Goal: Task Accomplishment & Management: Use online tool/utility

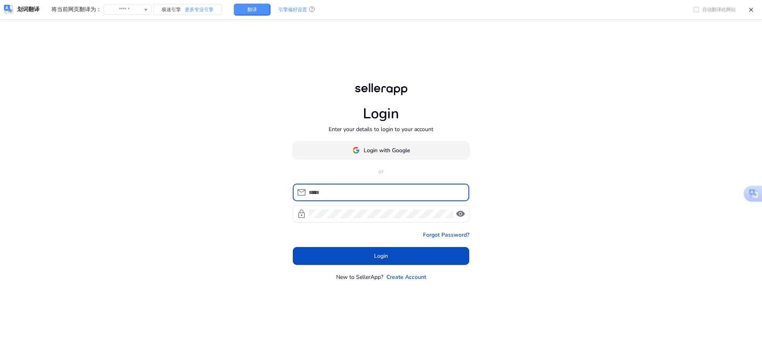
click at [366, 147] on span "Login with Google" at bounding box center [387, 150] width 46 height 8
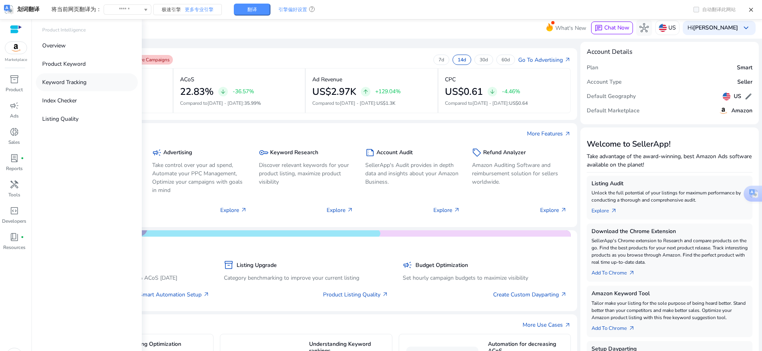
click at [74, 80] on p "Keyword Tracking" at bounding box center [64, 82] width 44 height 8
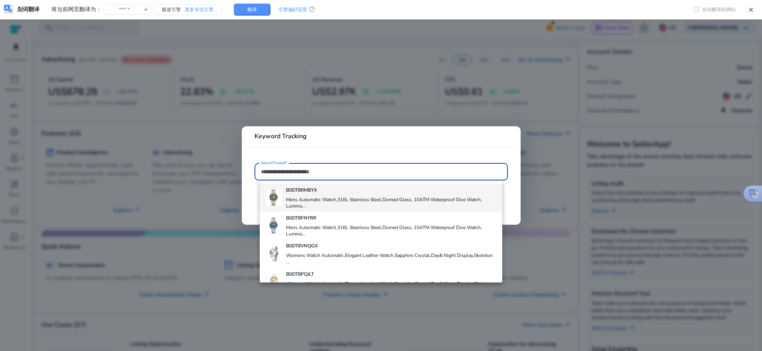
click at [327, 205] on h4 "Mens Automatic Watch,316L Stainless Steel,Domed Glass, 10ATM Waterproof Dive Wa…" at bounding box center [391, 202] width 210 height 13
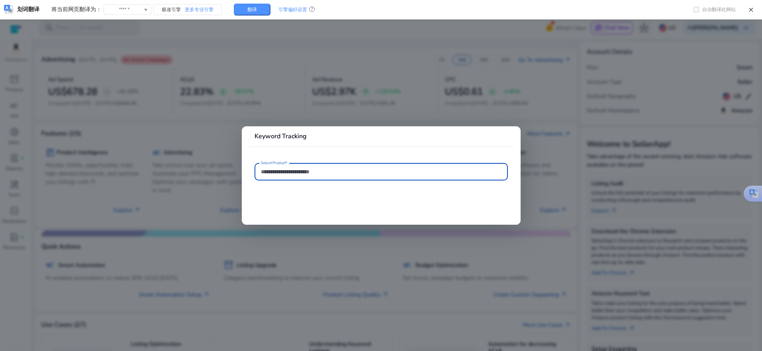
type input "**********"
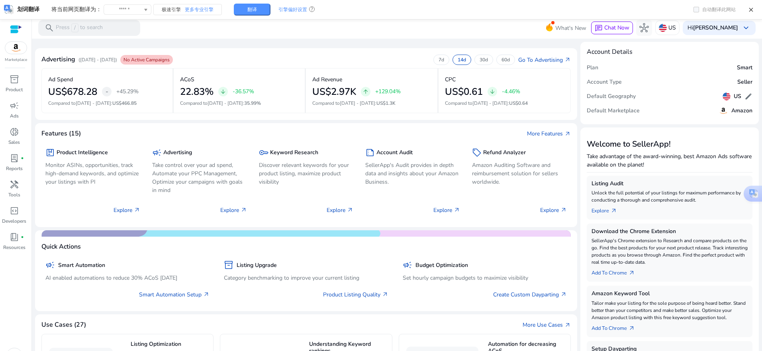
scroll to position [17, 0]
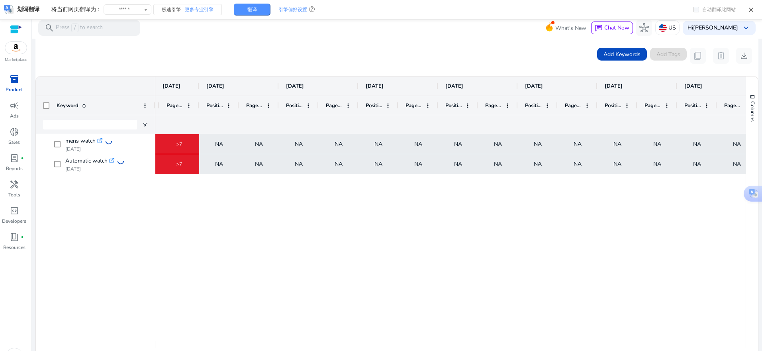
scroll to position [0, 179]
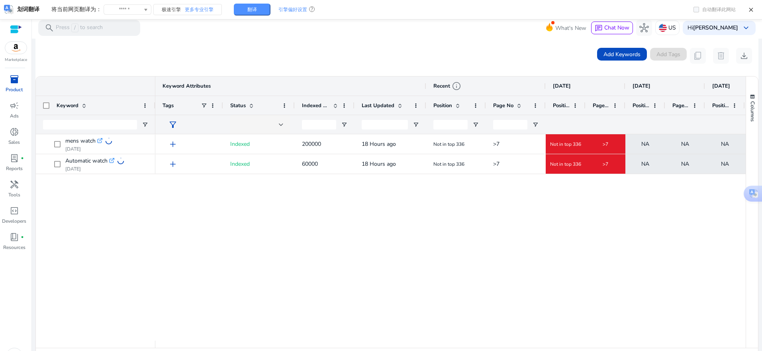
click at [337, 270] on div ">7 Not in top 336 >7 NA NA NA NA NA Not in top 336 18 Hours ago 200000 Indexed …" at bounding box center [450, 237] width 590 height 206
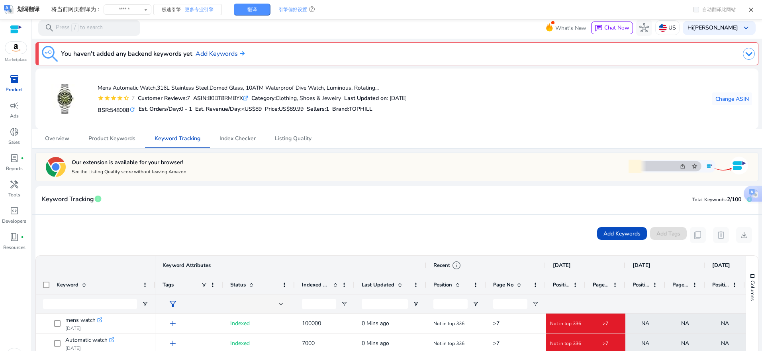
click at [443, 234] on div "Add Keywords Add Tags content_copy delete download" at bounding box center [397, 235] width 710 height 16
click at [15, 78] on span "inventory_2" at bounding box center [15, 79] width 10 height 10
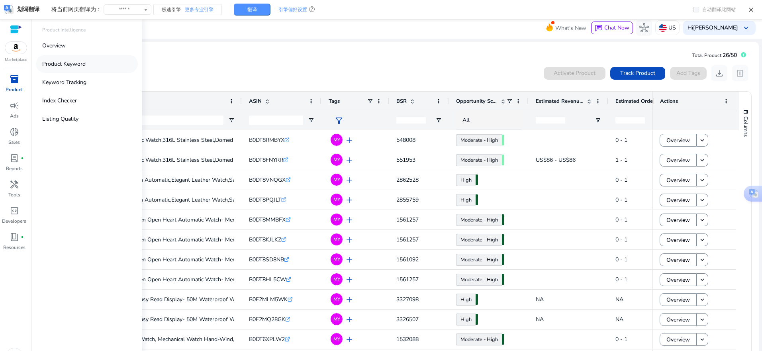
click at [67, 63] on p "Product Keyword" at bounding box center [63, 64] width 43 height 8
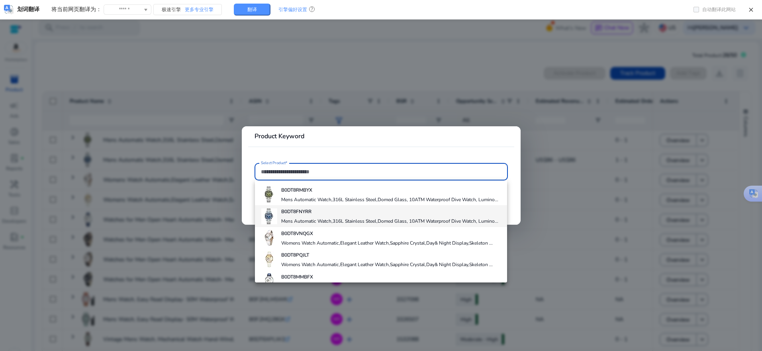
click at [293, 224] on h4 "Mens Automatic Watch,316L Stainless Steel,Domed Glass, 10ATM Waterproof Dive Wa…" at bounding box center [389, 221] width 217 height 6
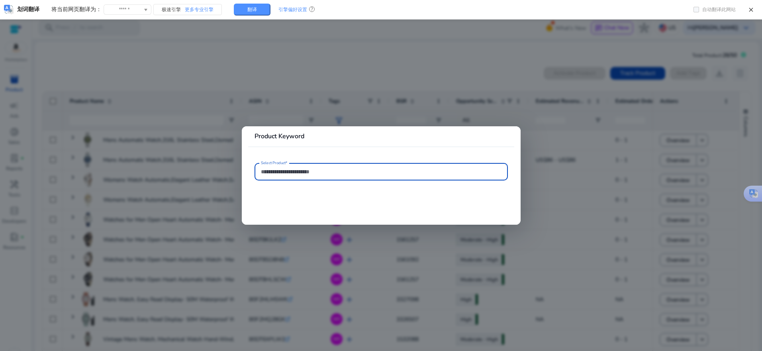
type input "**********"
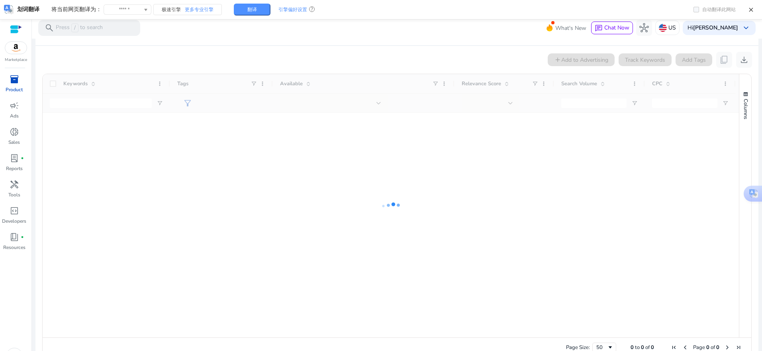
click at [508, 196] on div at bounding box center [391, 205] width 696 height 263
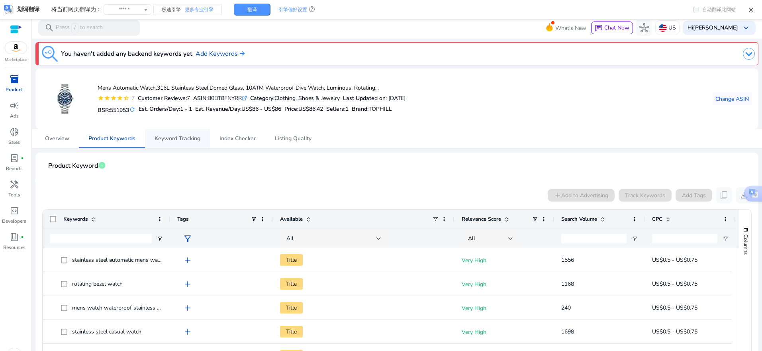
click at [171, 136] on span "Keyword Tracking" at bounding box center [178, 139] width 46 height 6
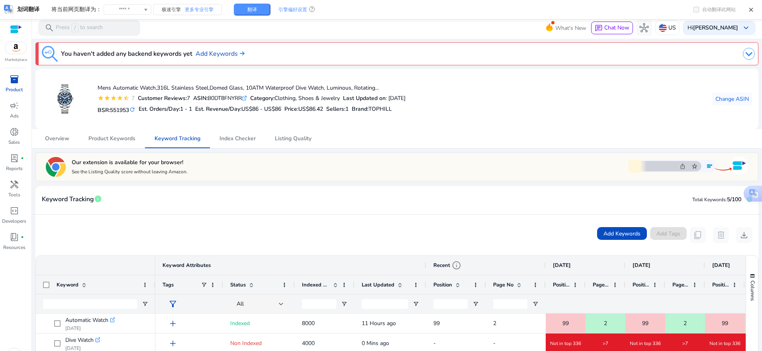
click at [8, 86] on link "inventory_2 Product" at bounding box center [14, 86] width 28 height 26
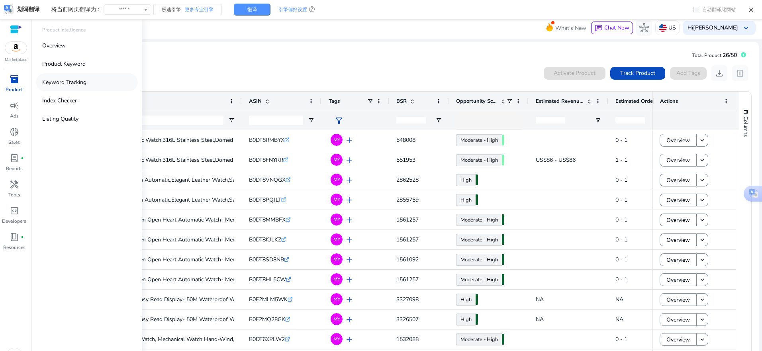
click at [65, 83] on p "Keyword Tracking" at bounding box center [64, 82] width 44 height 8
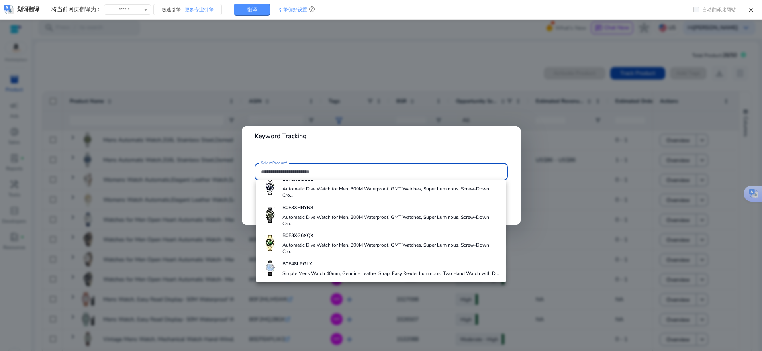
scroll to position [282, 0]
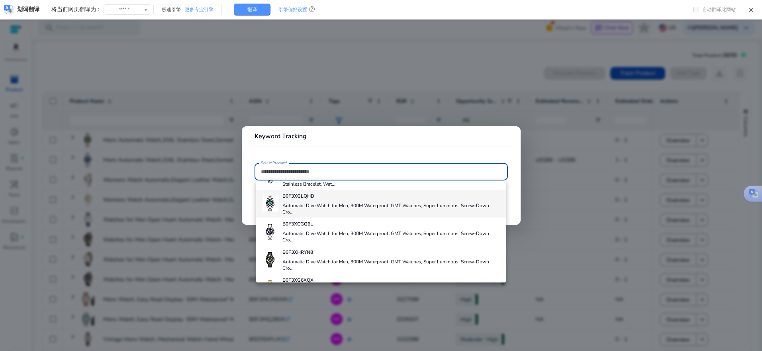
click at [310, 215] on h4 "Automatic Dive Watch for Men, 300M Waterproof, GMT Watches, Super Luminous, Scr…" at bounding box center [390, 208] width 217 height 13
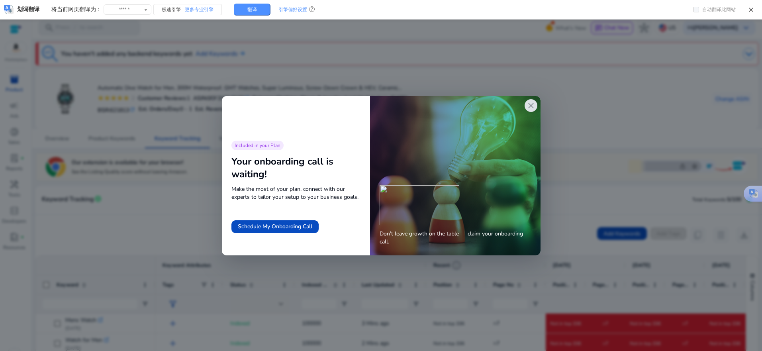
click at [528, 108] on span "close" at bounding box center [531, 106] width 10 height 10
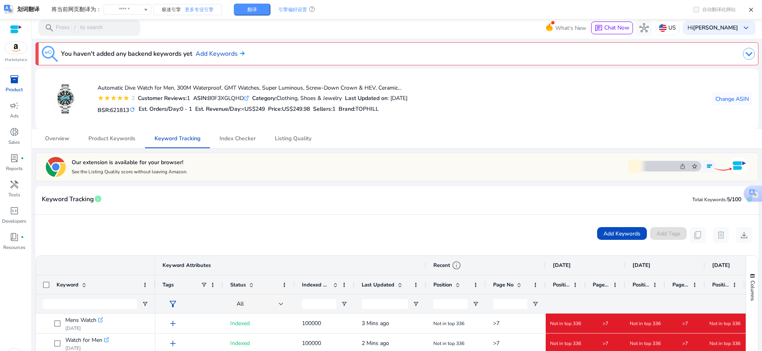
click at [10, 82] on span "inventory_2" at bounding box center [15, 79] width 10 height 10
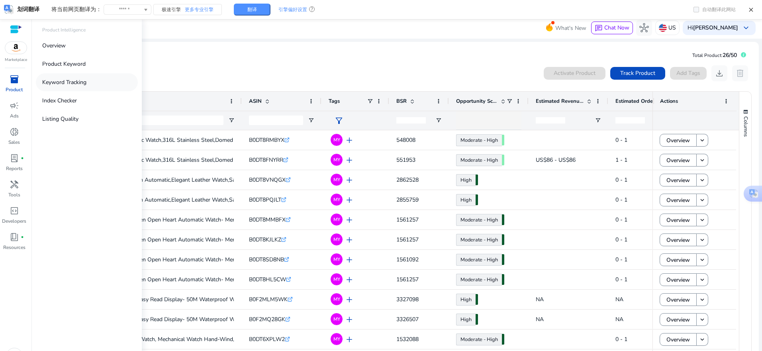
click at [72, 83] on p "Keyword Tracking" at bounding box center [64, 82] width 44 height 8
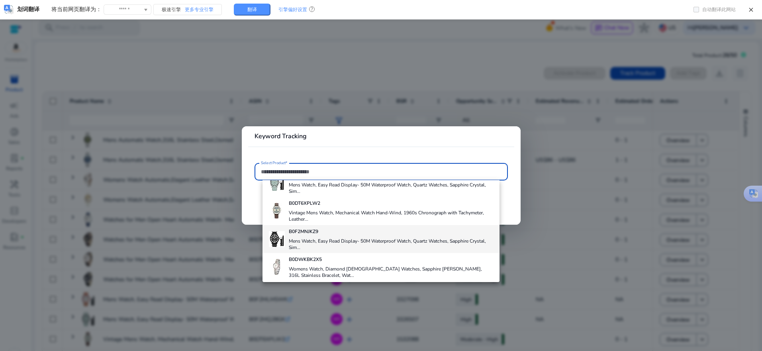
scroll to position [279, 0]
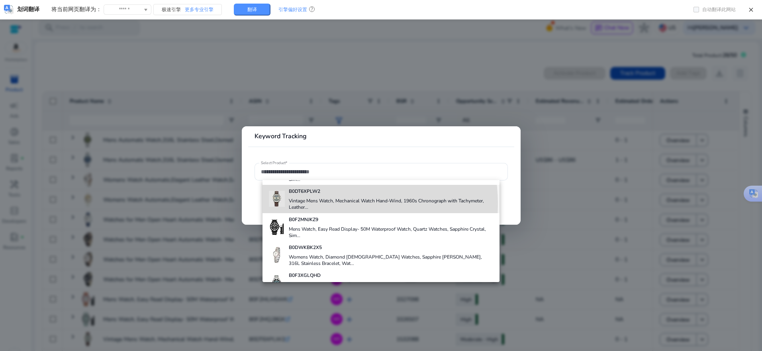
click at [320, 204] on h4 "Vintage Mens Watch, Mechanical Watch Hand-Wind, 1960s Chronograph with Tachymet…" at bounding box center [391, 204] width 205 height 13
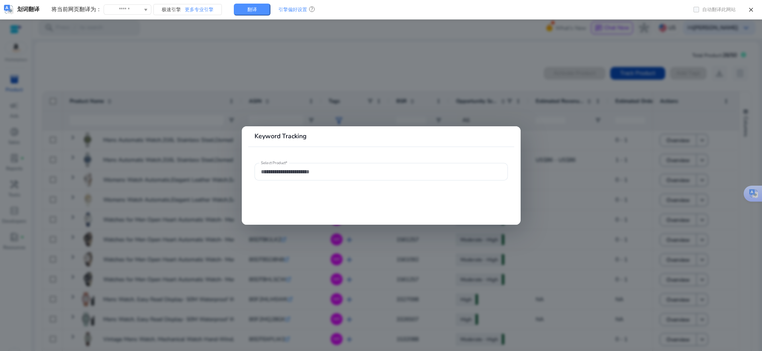
type input "**********"
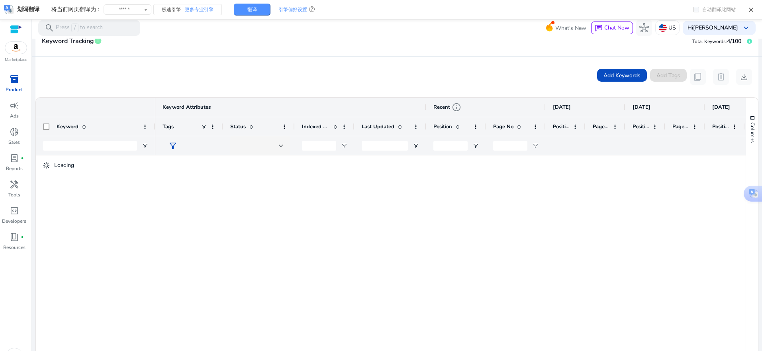
scroll to position [159, 0]
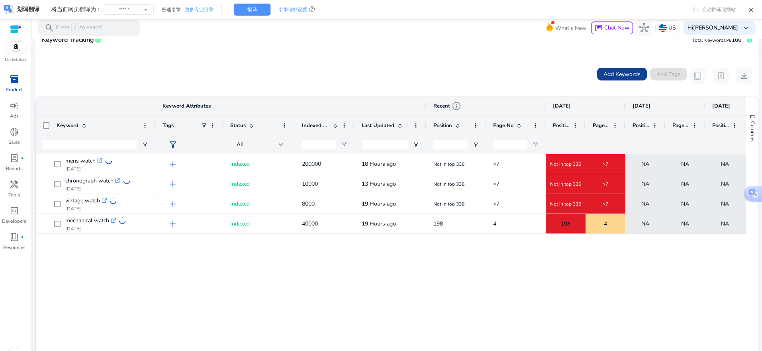
click at [613, 73] on span "Add Keywords" at bounding box center [621, 74] width 37 height 8
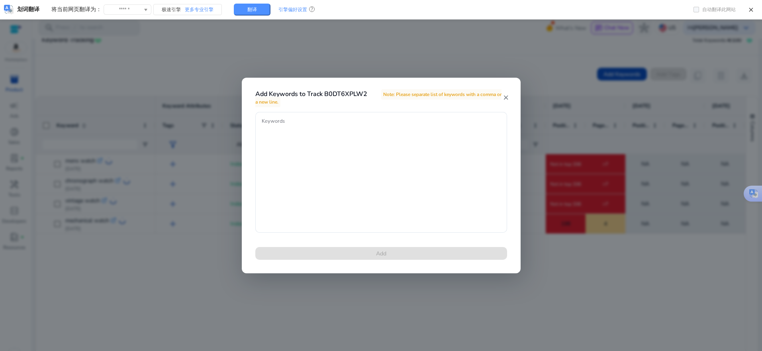
click at [506, 97] on mat-icon "close" at bounding box center [506, 97] width 6 height 7
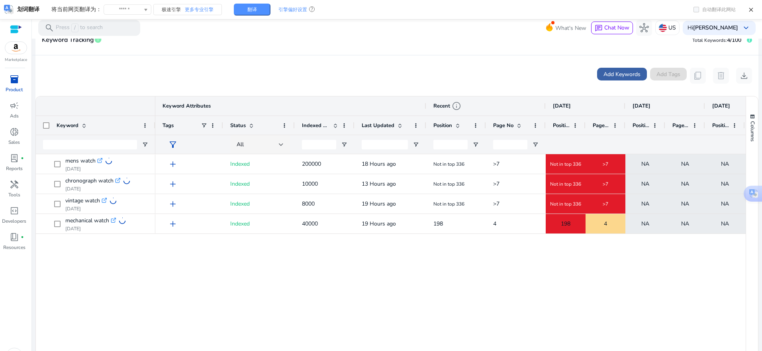
click at [607, 74] on span "Add Keywords" at bounding box center [621, 74] width 37 height 8
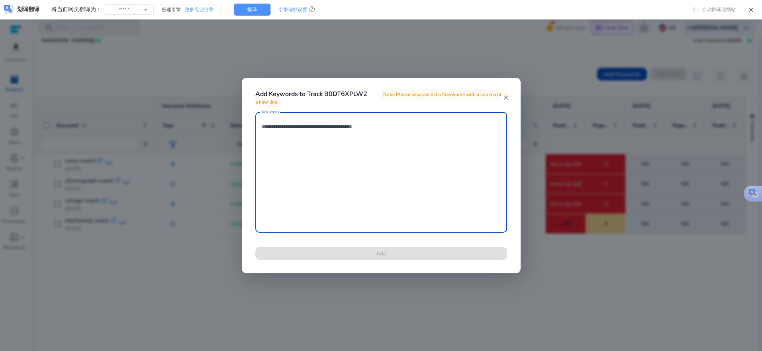
click at [271, 162] on textarea "Keywords" at bounding box center [381, 172] width 239 height 113
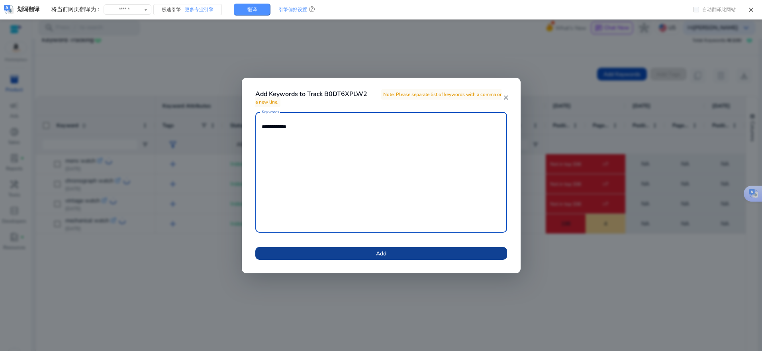
type textarea "**********"
click at [332, 257] on span at bounding box center [381, 253] width 252 height 19
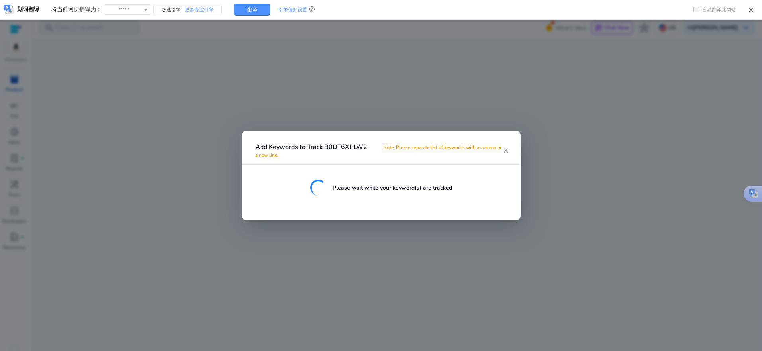
drag, startPoint x: 338, startPoint y: 255, endPoint x: 396, endPoint y: 216, distance: 70.2
click at [382, 227] on div at bounding box center [381, 175] width 762 height 351
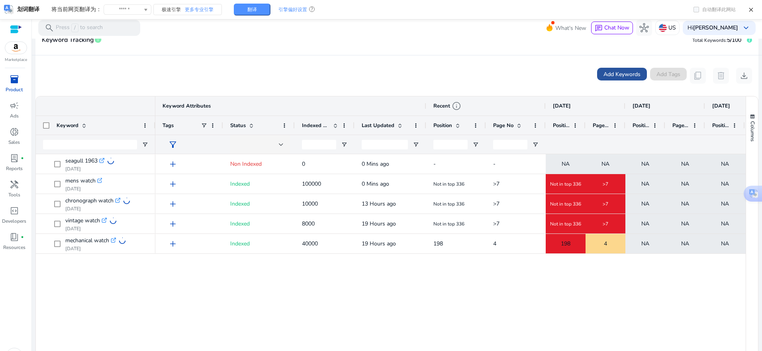
click at [620, 72] on span "Add Keywords" at bounding box center [621, 74] width 37 height 8
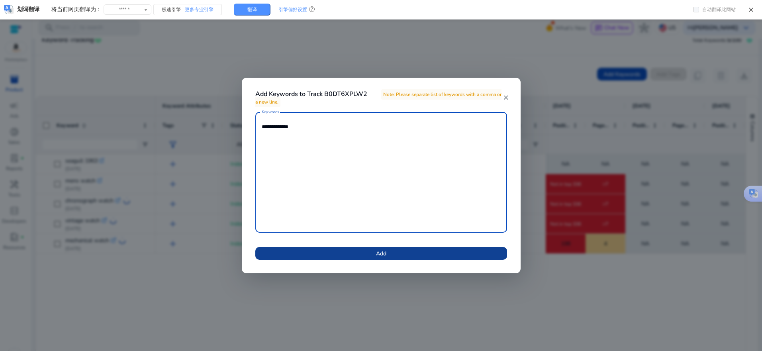
type textarea "**********"
click at [399, 256] on span at bounding box center [381, 253] width 252 height 19
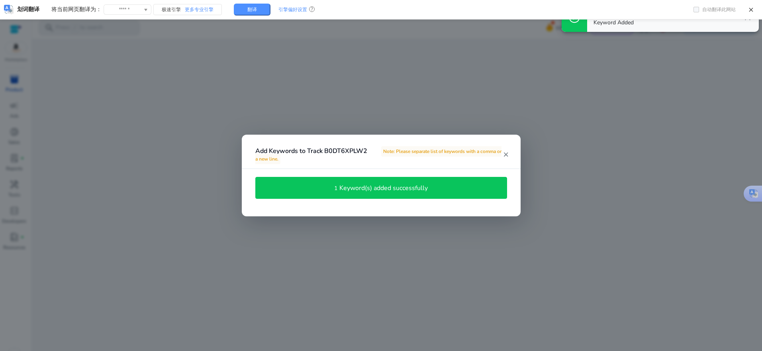
click at [508, 153] on mat-icon "close" at bounding box center [506, 154] width 6 height 7
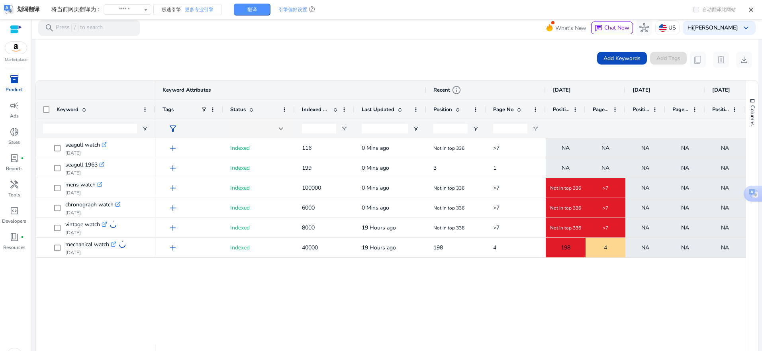
scroll to position [179, 0]
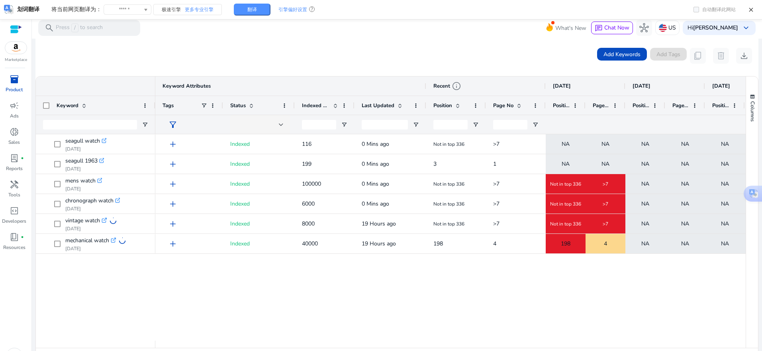
click at [578, 282] on div "add Indexed 199 0 Mins ago 3 1 NA NA NA NA NA NA NA add Indexed 100000 0 Mins a…" at bounding box center [450, 237] width 590 height 206
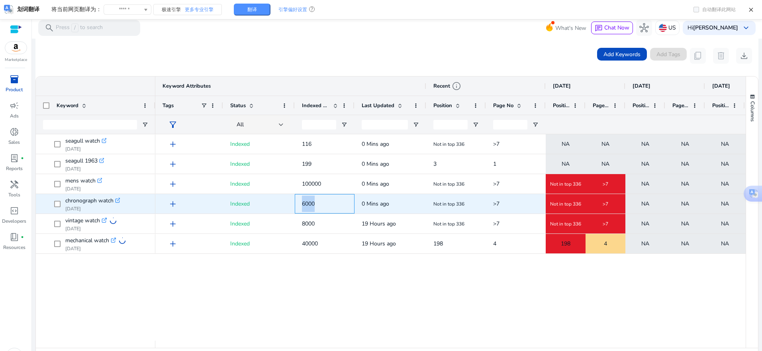
drag, startPoint x: 319, startPoint y: 201, endPoint x: 327, endPoint y: 200, distance: 8.0
click at [327, 200] on div "6000" at bounding box center [325, 204] width 60 height 20
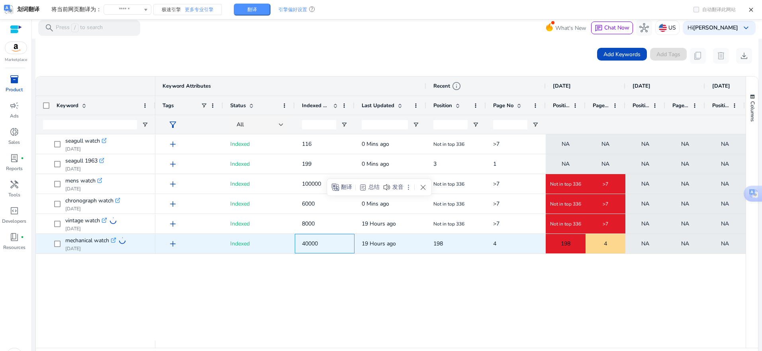
click at [323, 245] on span "40000" at bounding box center [324, 243] width 45 height 16
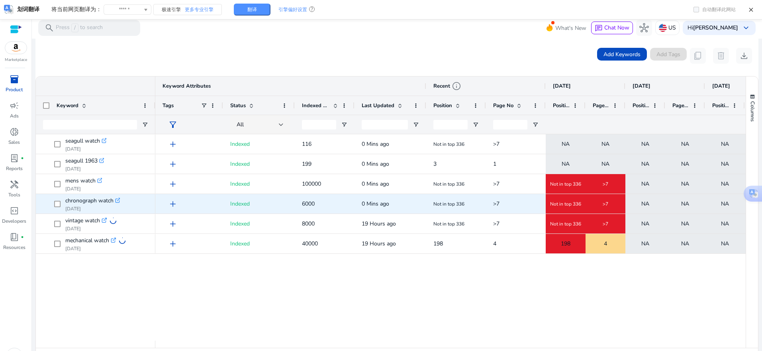
click at [327, 199] on span "6000" at bounding box center [324, 204] width 45 height 16
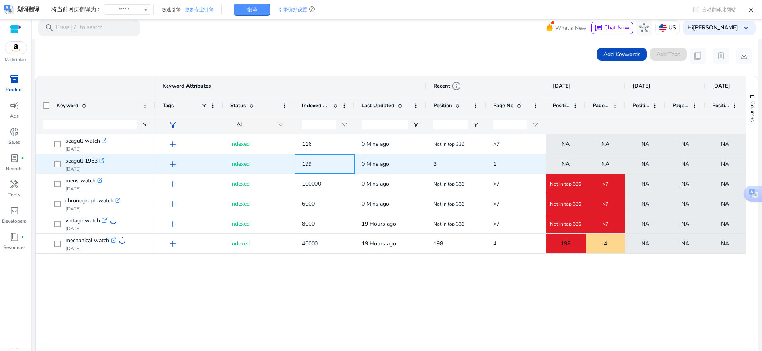
click at [320, 168] on span "199" at bounding box center [324, 164] width 45 height 16
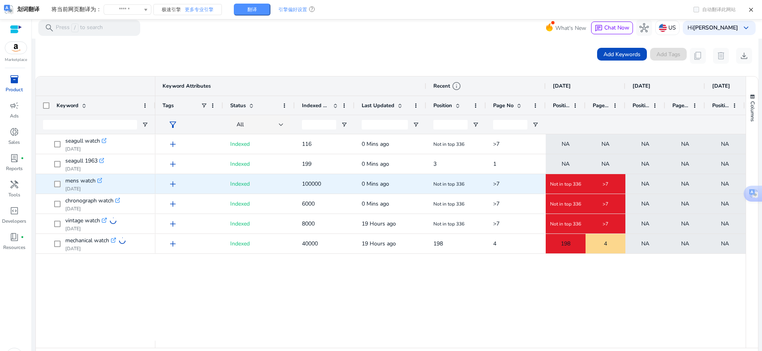
click at [317, 180] on span "100000" at bounding box center [324, 184] width 45 height 16
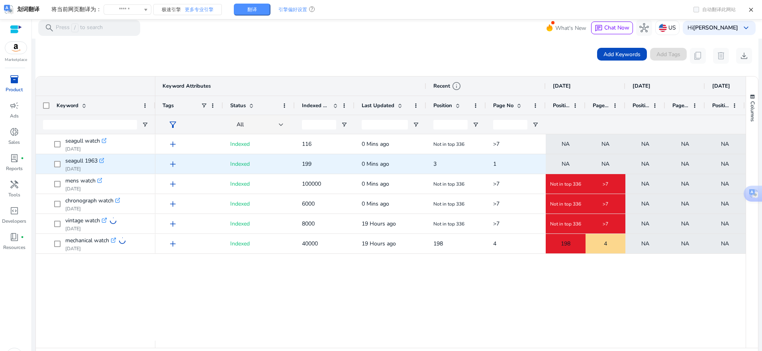
click at [339, 163] on span "199" at bounding box center [324, 164] width 45 height 16
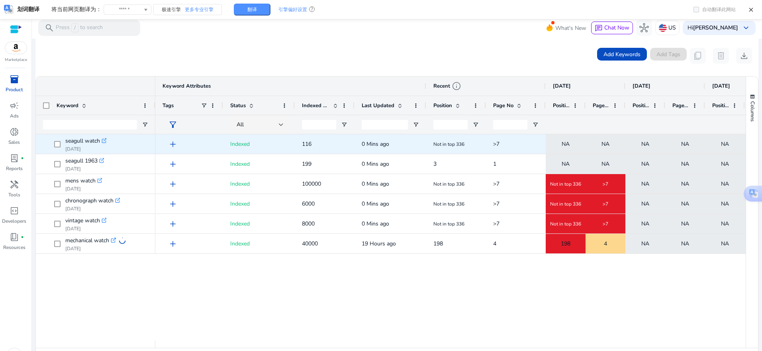
click at [327, 149] on span "116" at bounding box center [324, 144] width 45 height 16
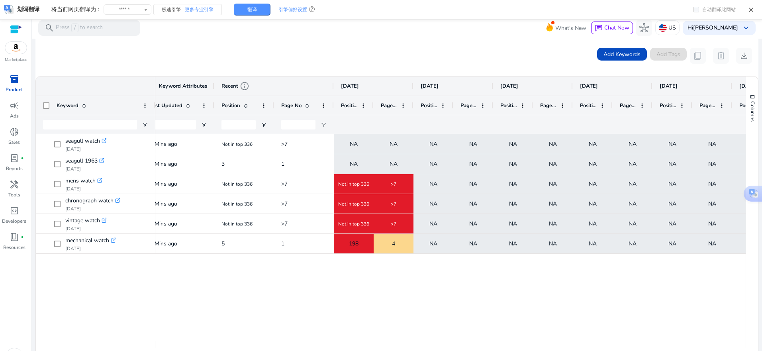
scroll to position [0, 0]
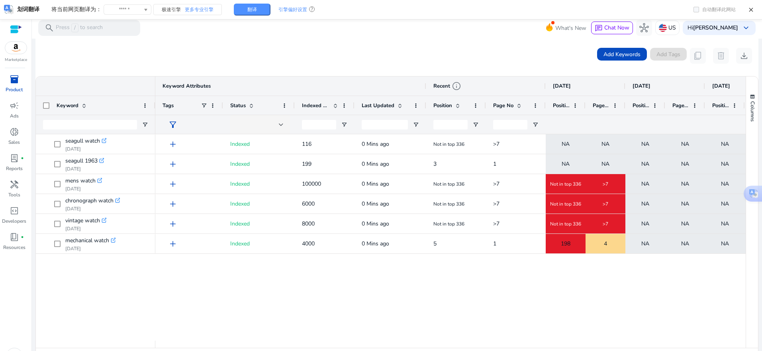
click at [275, 288] on div "1 NA NA NA NA NA NA NA 3 0 Mins ago 199 add Indexed >7 Not in top 336 >7 NA NA …" at bounding box center [450, 237] width 590 height 206
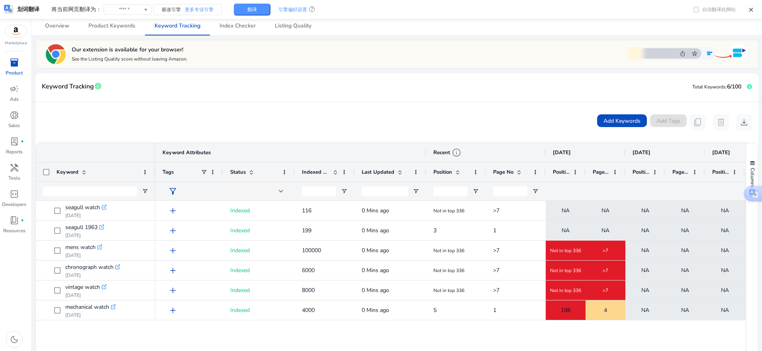
scroll to position [179, 0]
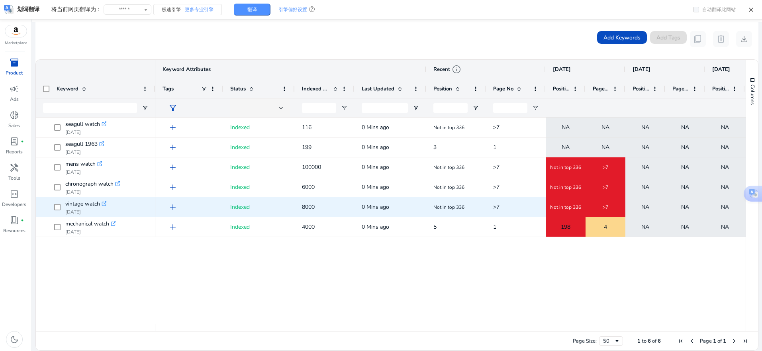
click at [324, 210] on span "8000" at bounding box center [324, 207] width 45 height 16
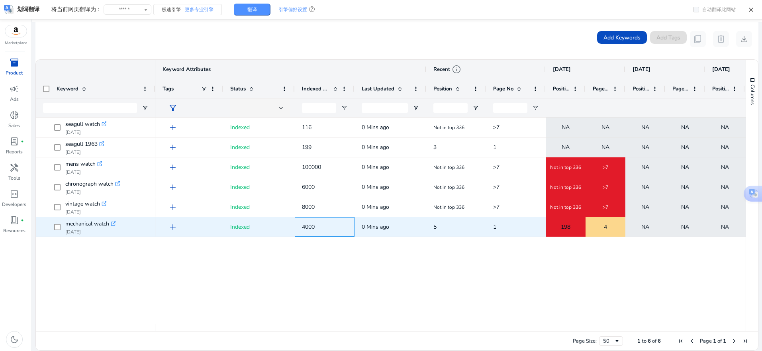
click at [331, 227] on span "4000" at bounding box center [324, 227] width 45 height 16
